Goal: Navigation & Orientation: Find specific page/section

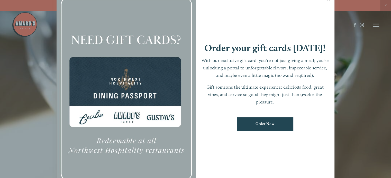
click at [355, 61] on div at bounding box center [195, 89] width 391 height 178
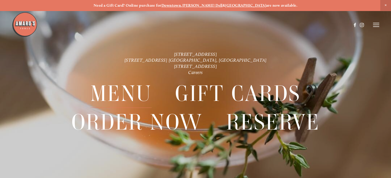
click at [127, 88] on span "Menu" at bounding box center [120, 94] width 61 height 29
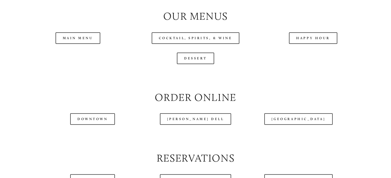
scroll to position [555, 0]
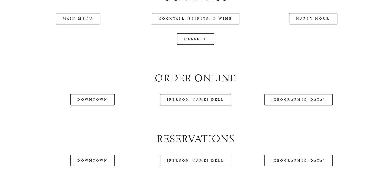
click at [314, 29] on header "Menu Order Now Visit Gallery 0" at bounding box center [195, 12] width 367 height 50
click at [312, 32] on header "Menu Order Now Visit Gallery 0" at bounding box center [195, 12] width 367 height 50
